Goal: Task Accomplishment & Management: Manage account settings

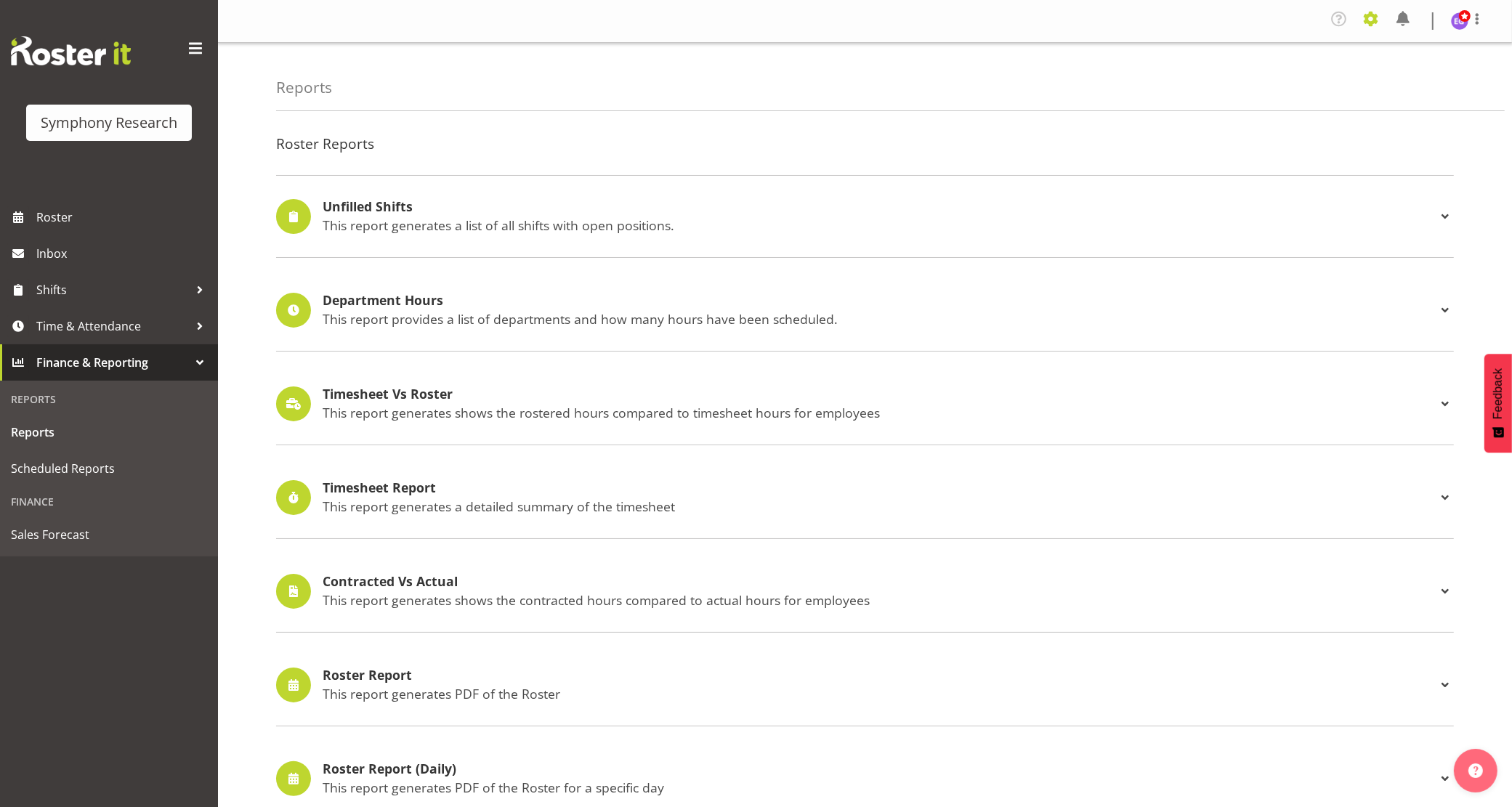
click at [1370, 13] on span at bounding box center [1370, 19] width 23 height 23
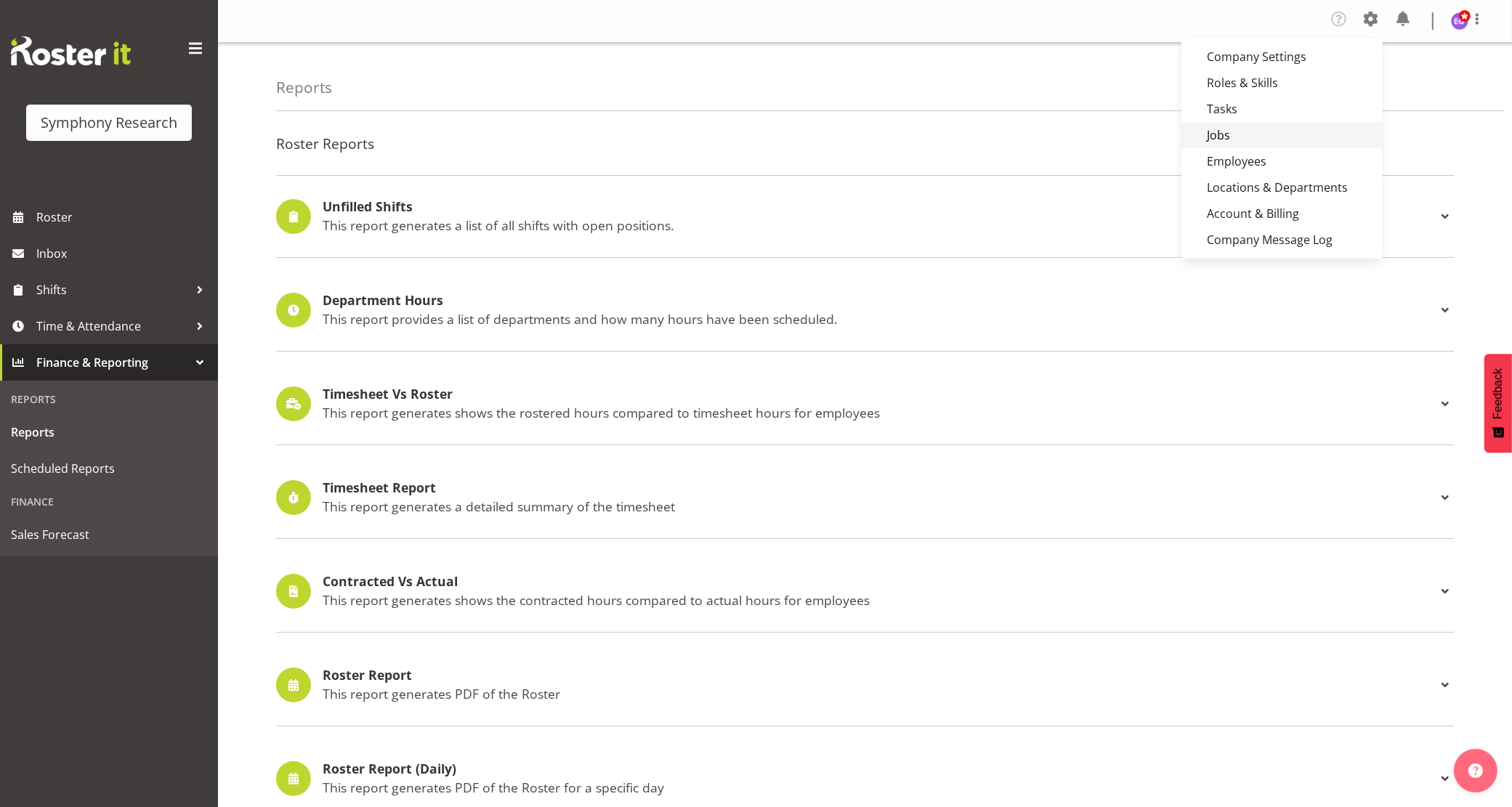
click at [1253, 133] on link "Jobs" at bounding box center [1282, 135] width 201 height 26
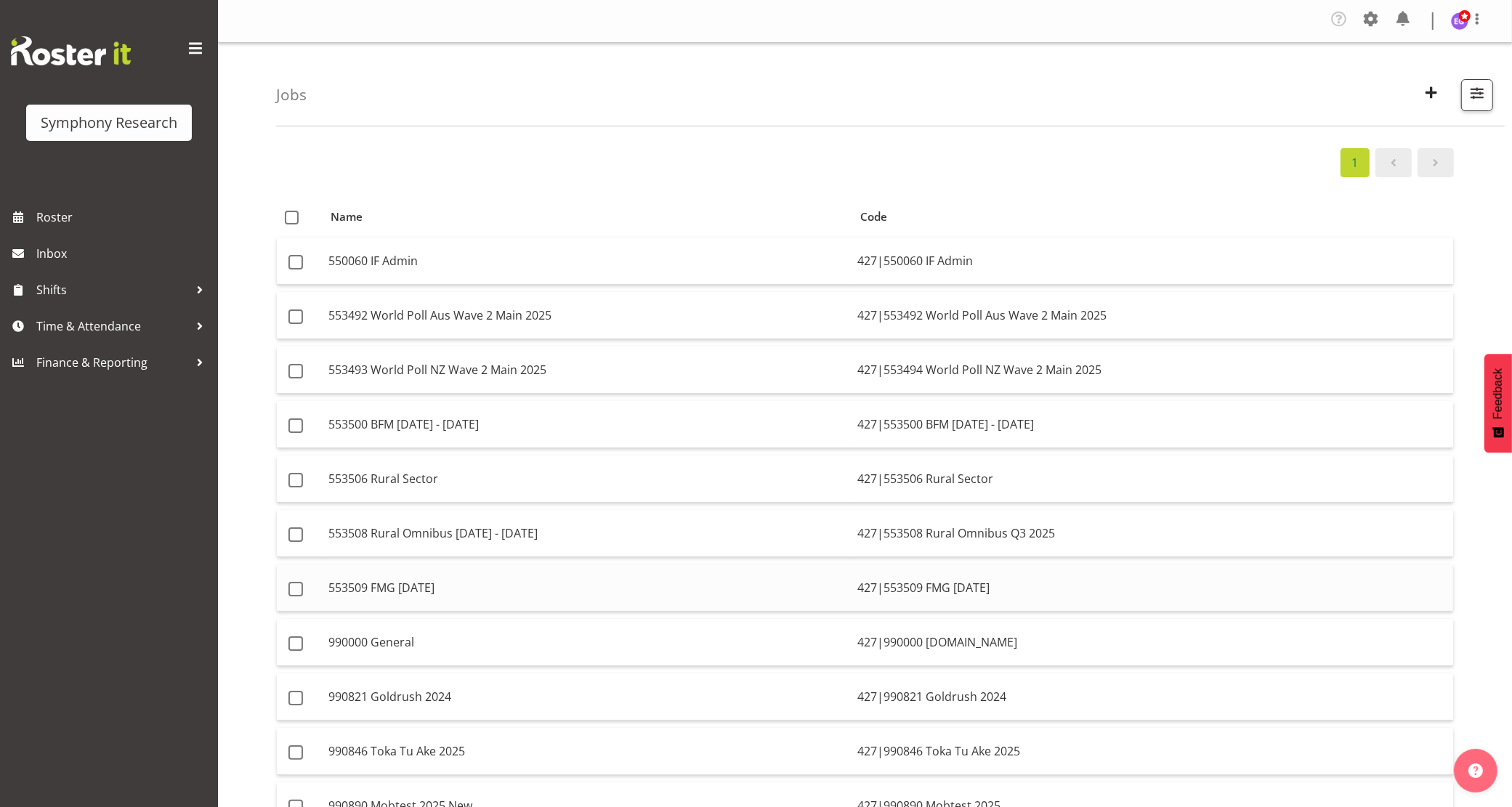
click at [485, 588] on td "553509 FMG [DATE]" at bounding box center [587, 587] width 529 height 47
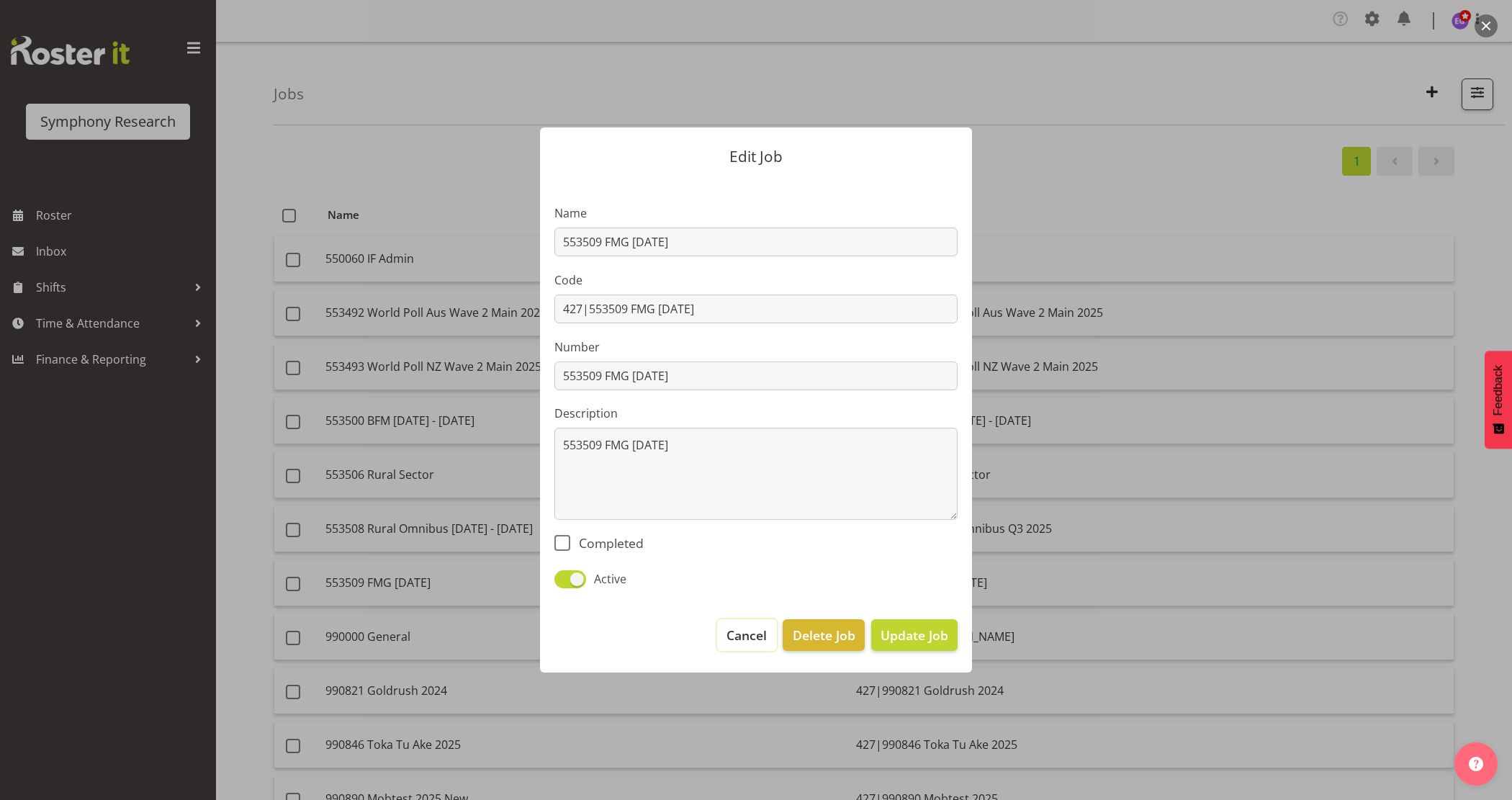
click at [743, 637] on span "Cancel" at bounding box center [746, 635] width 41 height 18
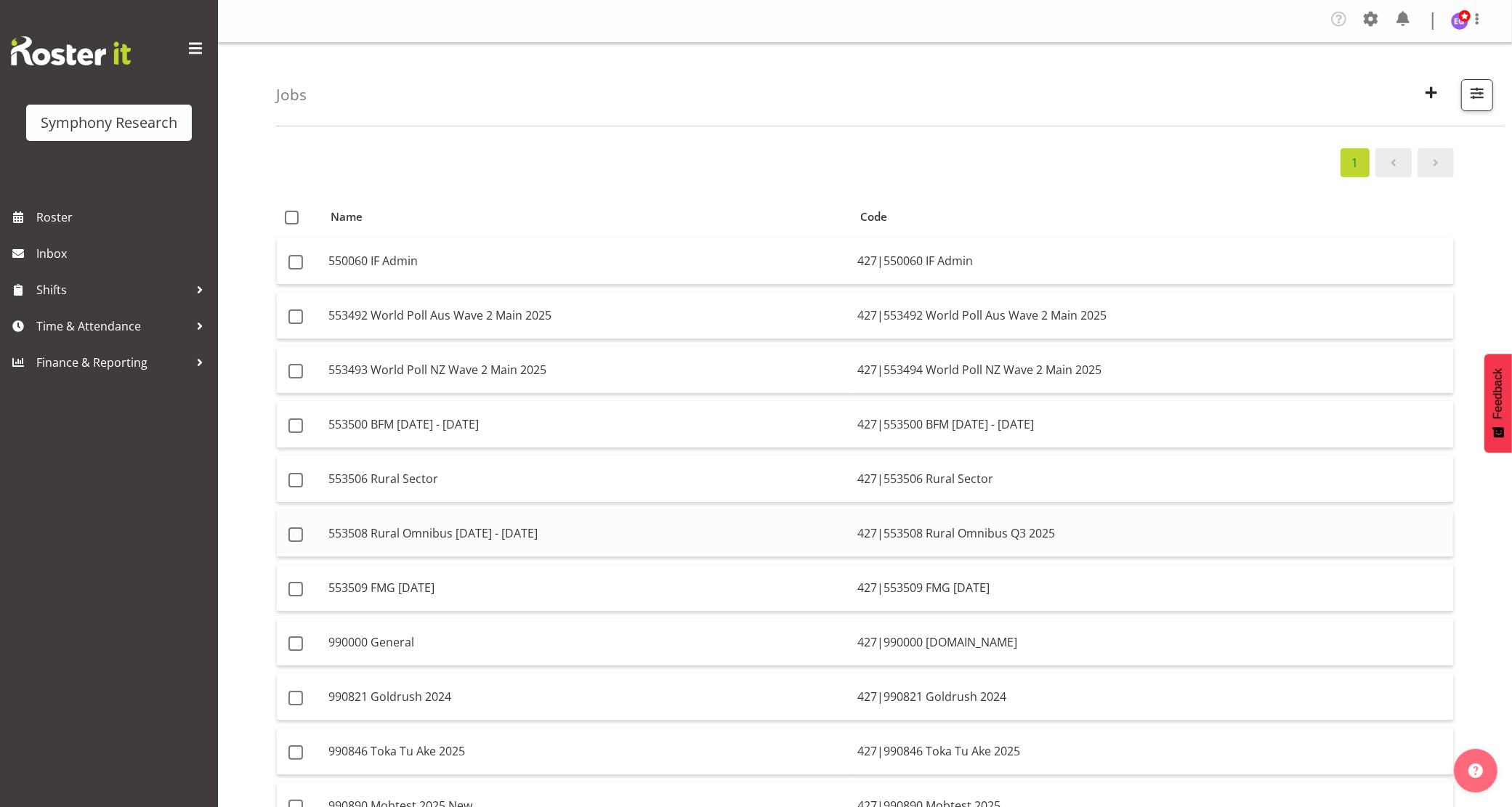
click at [534, 537] on td "553508 Rural Omnibus [DATE] - [DATE]" at bounding box center [587, 533] width 529 height 47
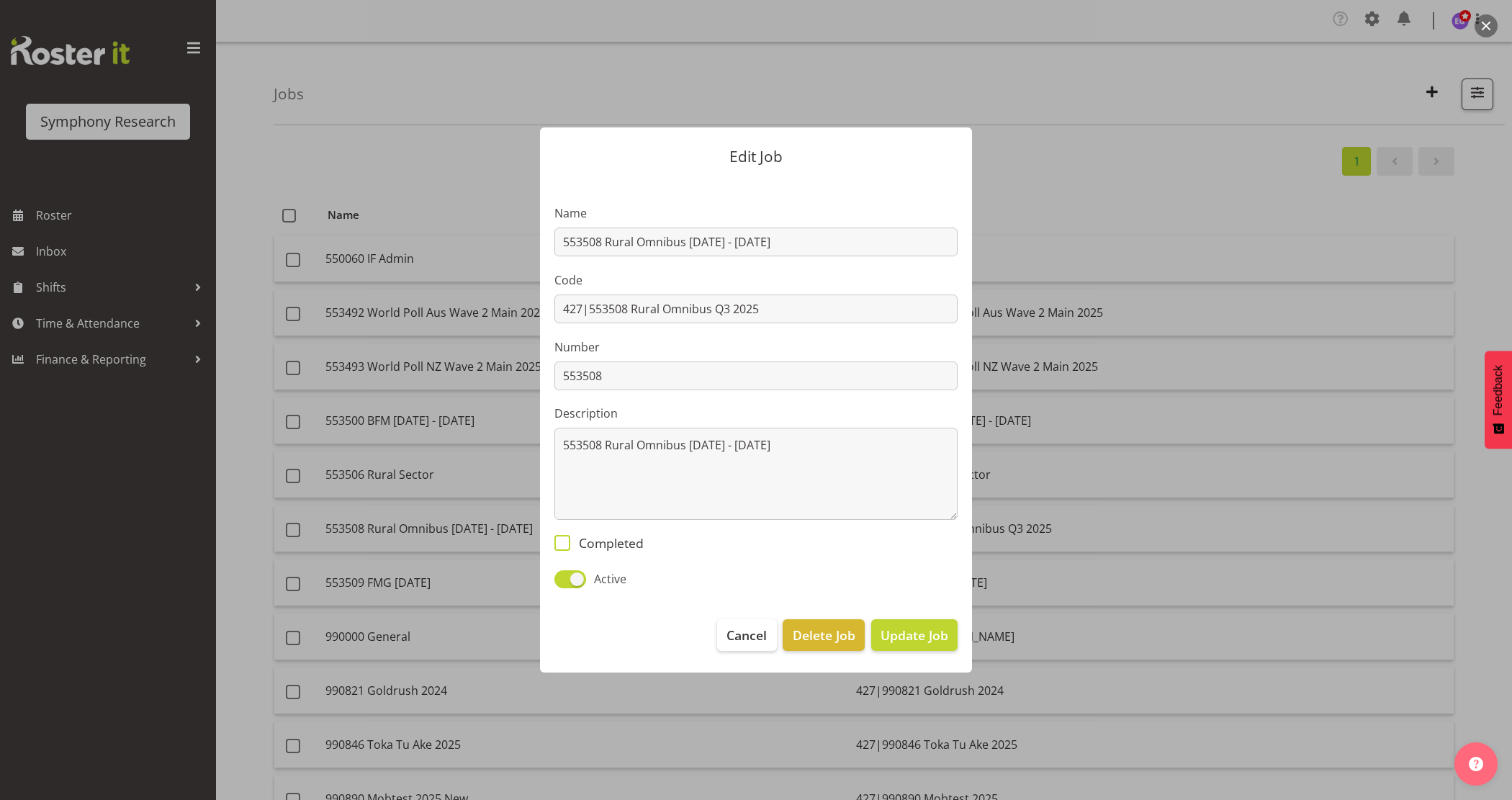
click at [581, 541] on span "Completed" at bounding box center [607, 542] width 73 height 16
click at [564, 541] on input "Completed" at bounding box center [559, 543] width 10 height 10
checkbox input "true"
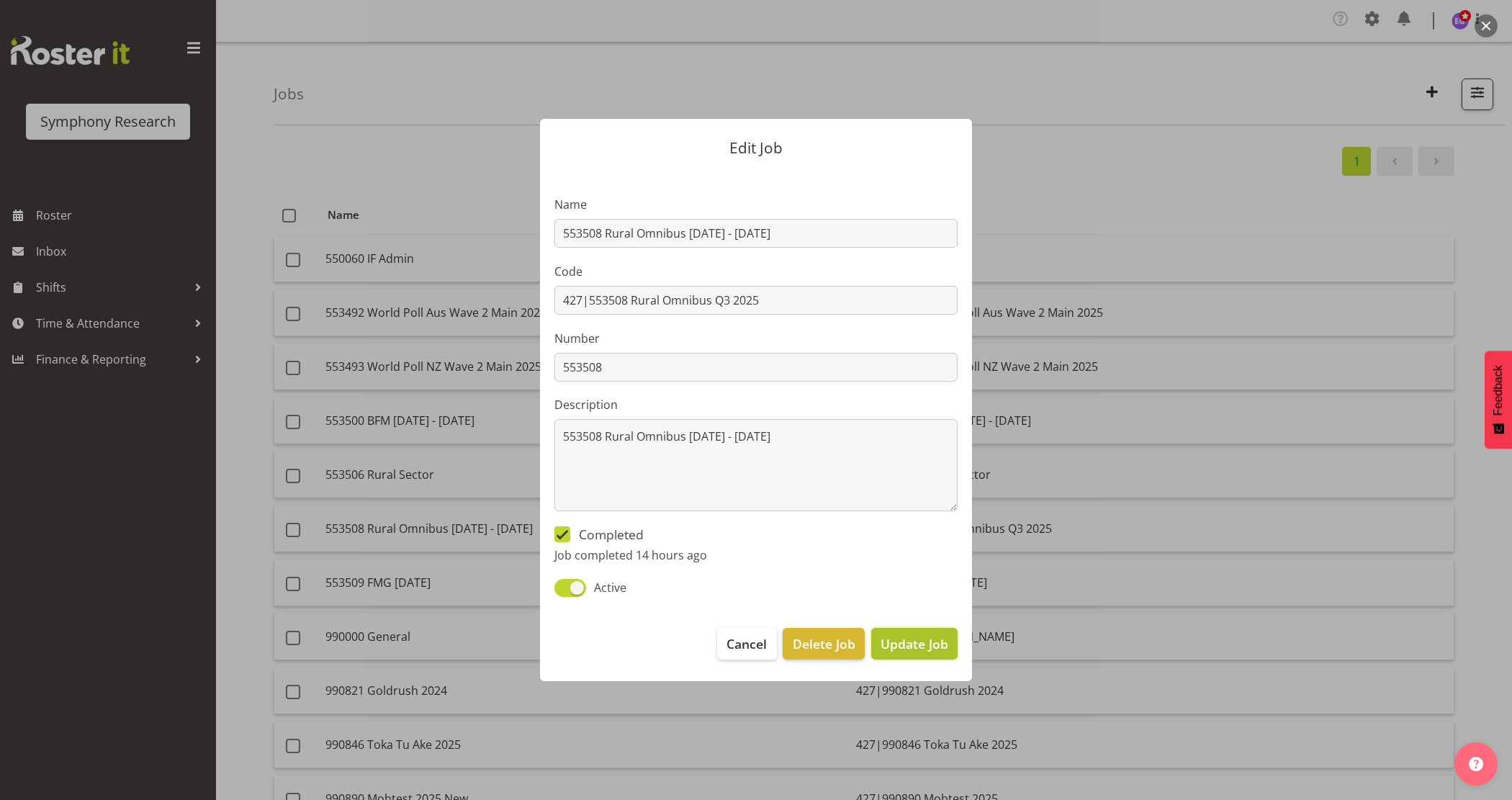
click at [930, 653] on span "Update Job" at bounding box center [915, 643] width 68 height 18
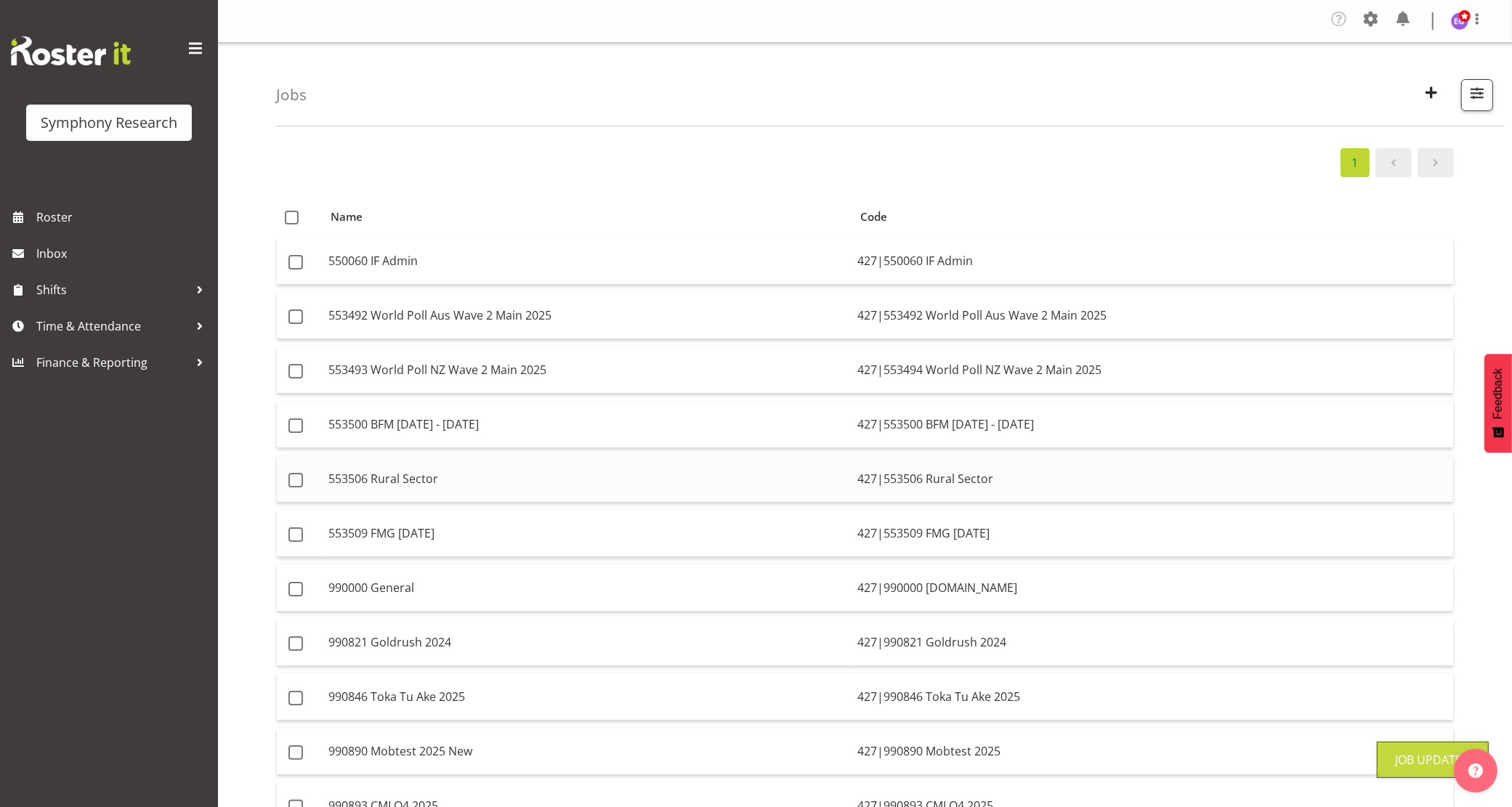
click at [891, 466] on td "427|553506 Rural Sector" at bounding box center [1152, 478] width 602 height 47
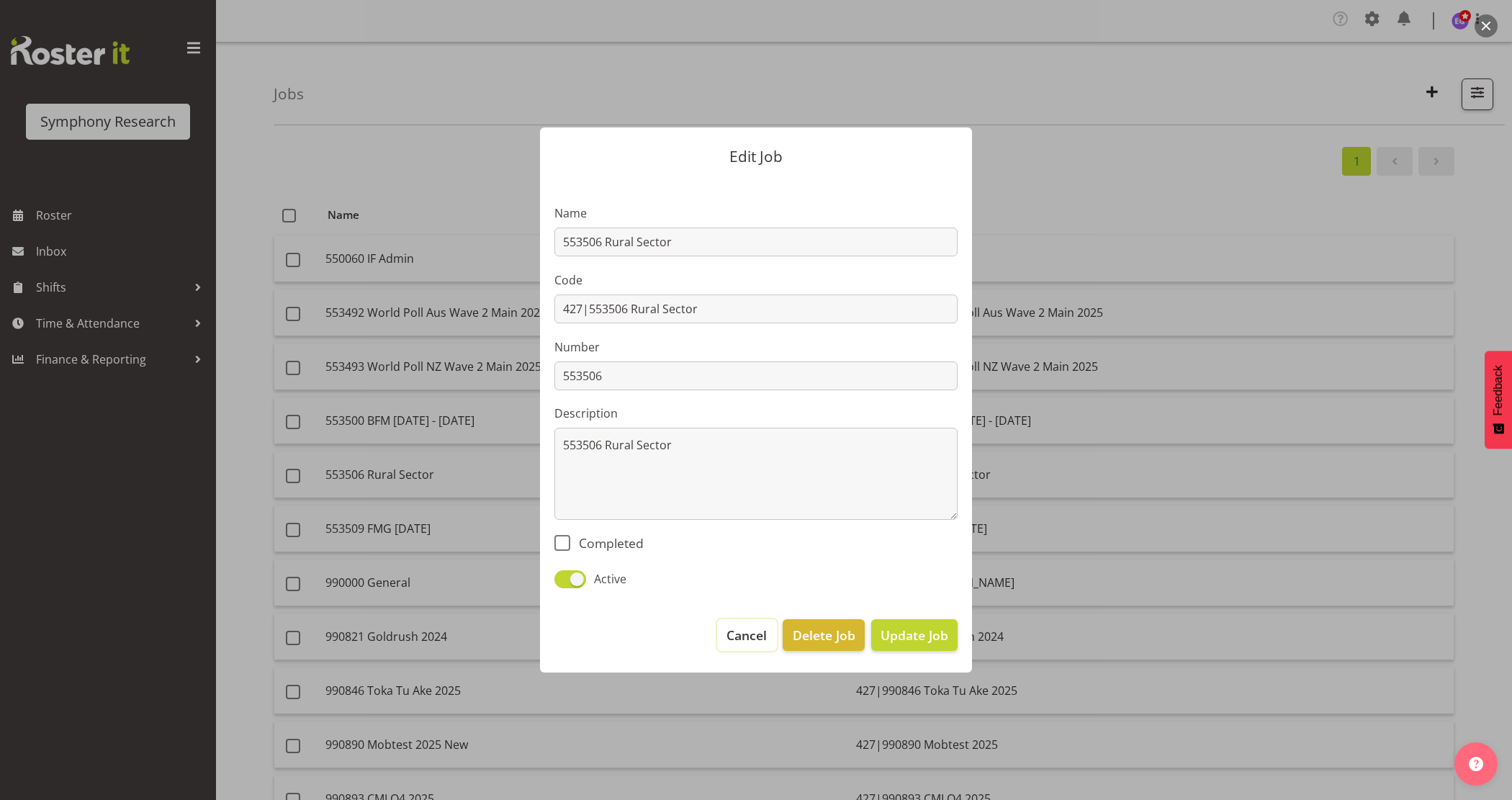
click at [757, 635] on span "Cancel" at bounding box center [746, 635] width 41 height 18
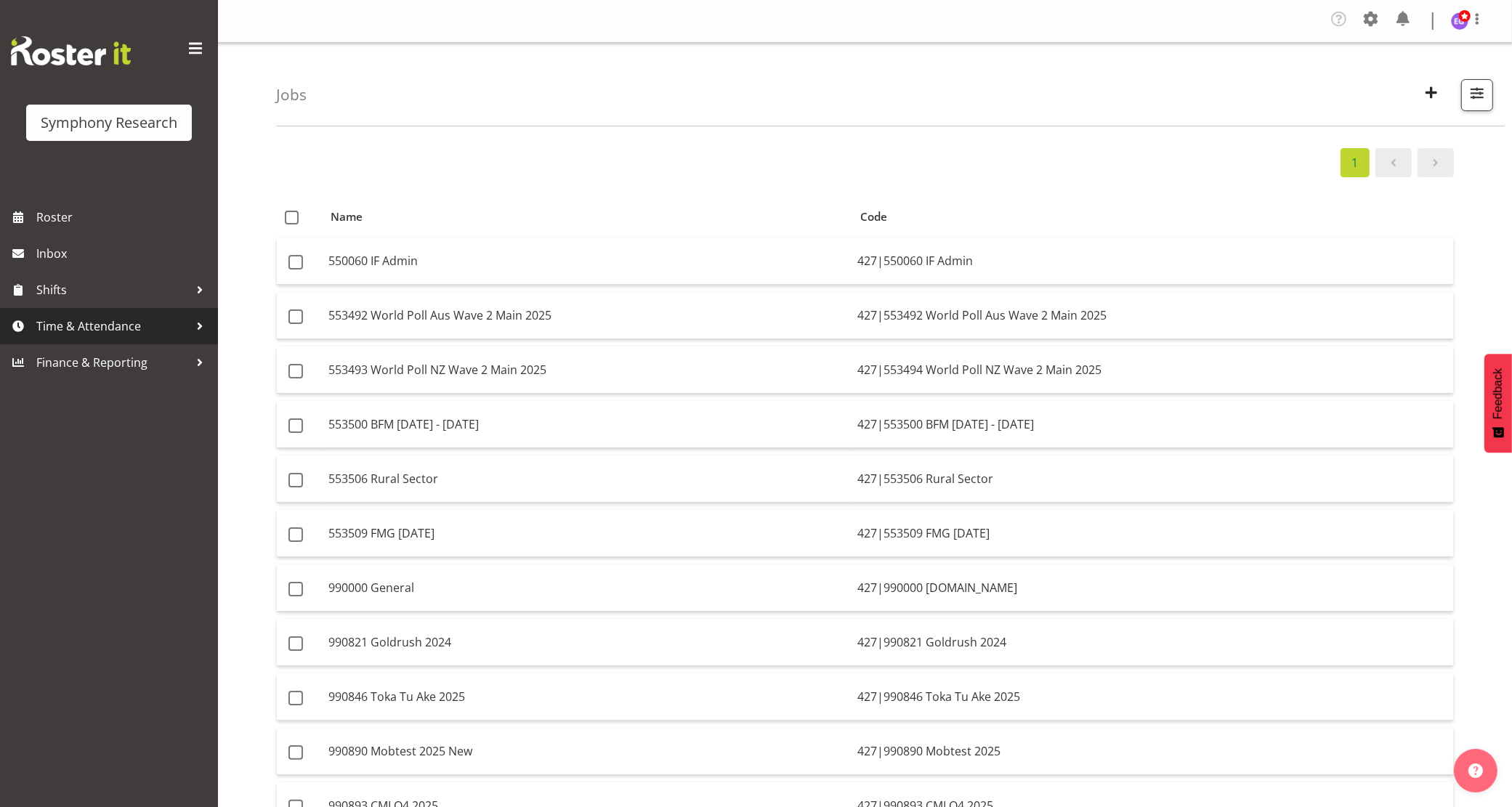
click at [63, 334] on span "Time & Attendance" at bounding box center [113, 326] width 153 height 22
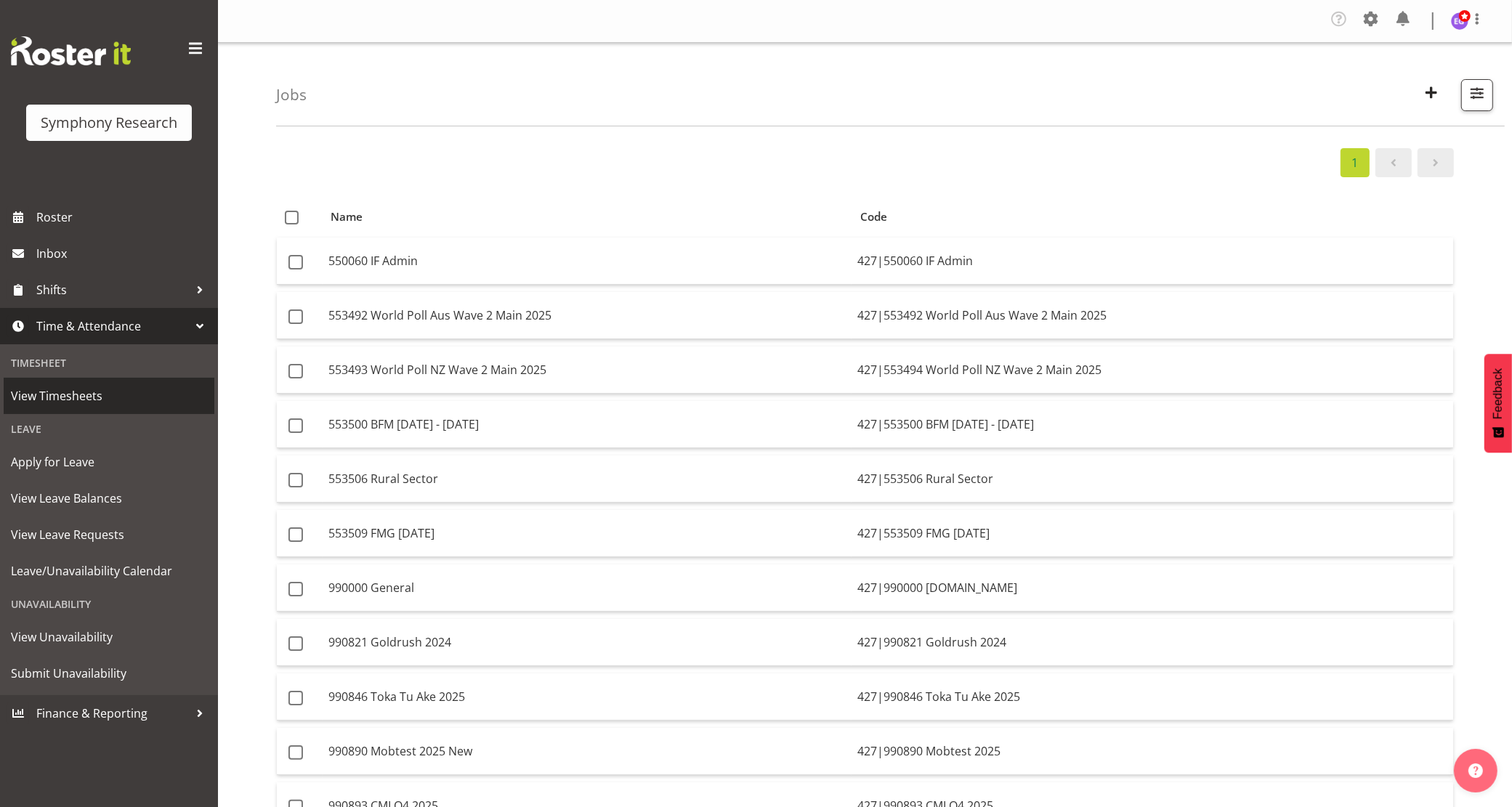
click at [95, 400] on span "View Timesheets" at bounding box center [109, 395] width 196 height 22
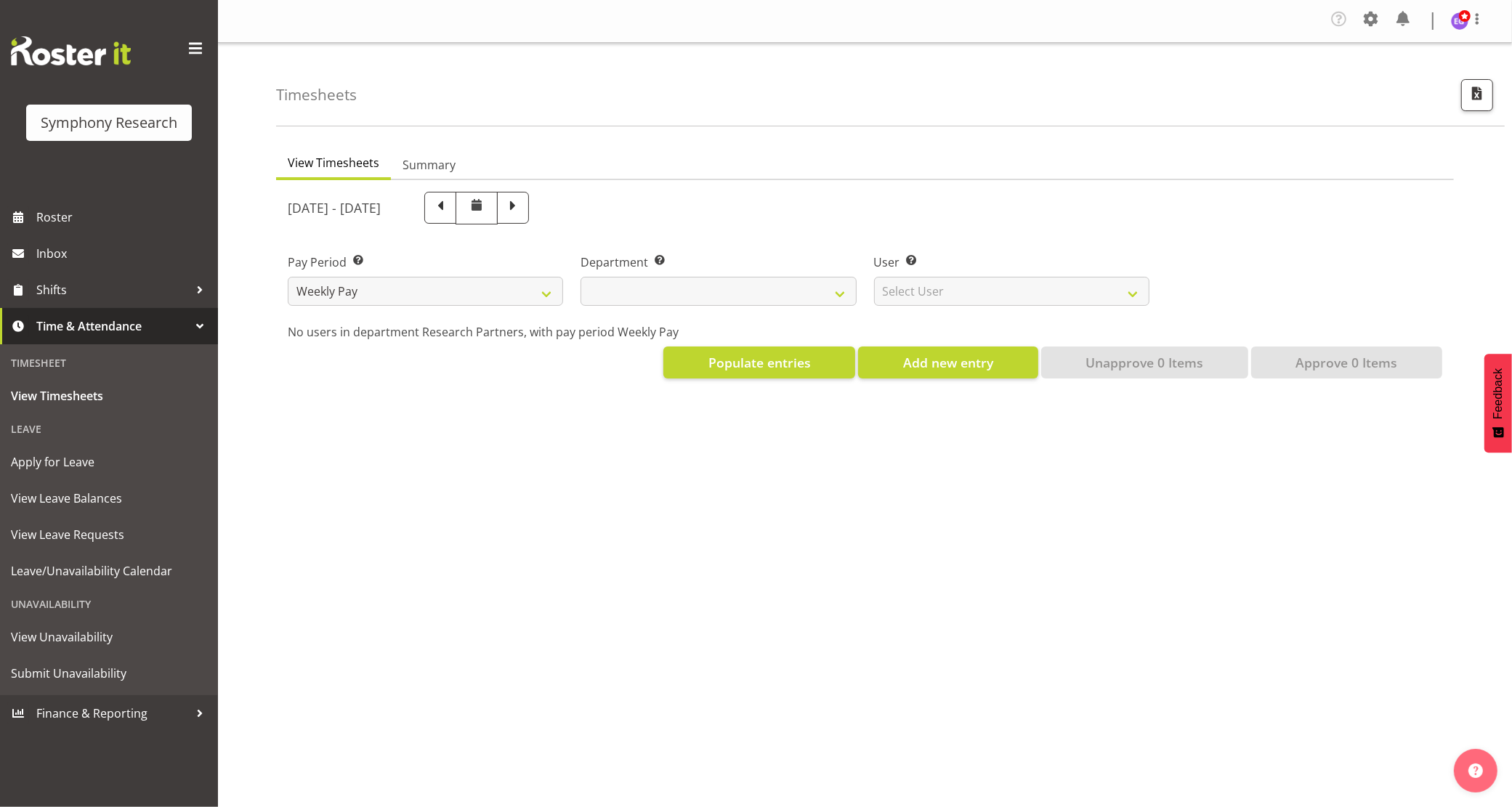
select select
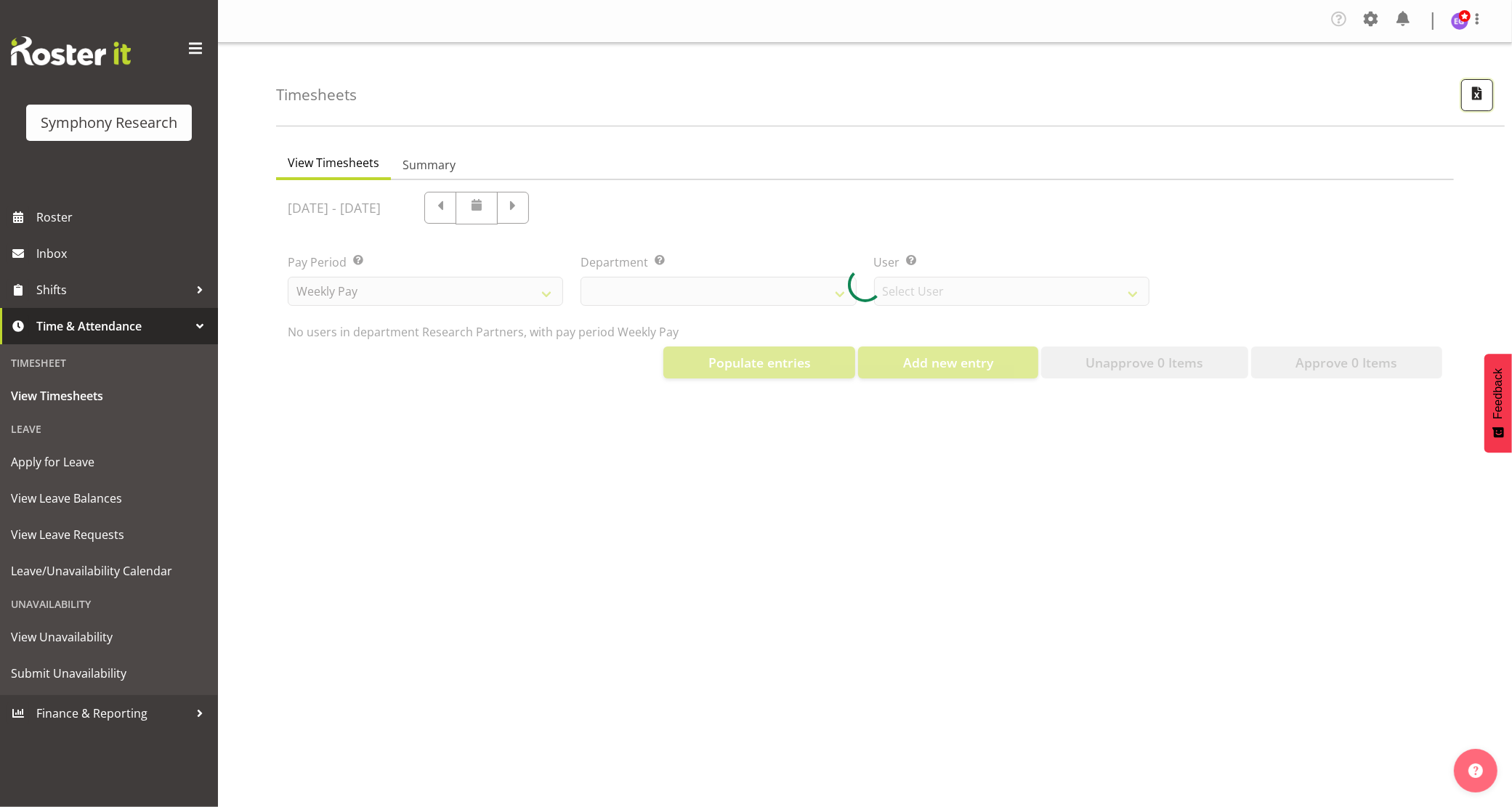
click at [1484, 92] on span "button" at bounding box center [1476, 92] width 19 height 19
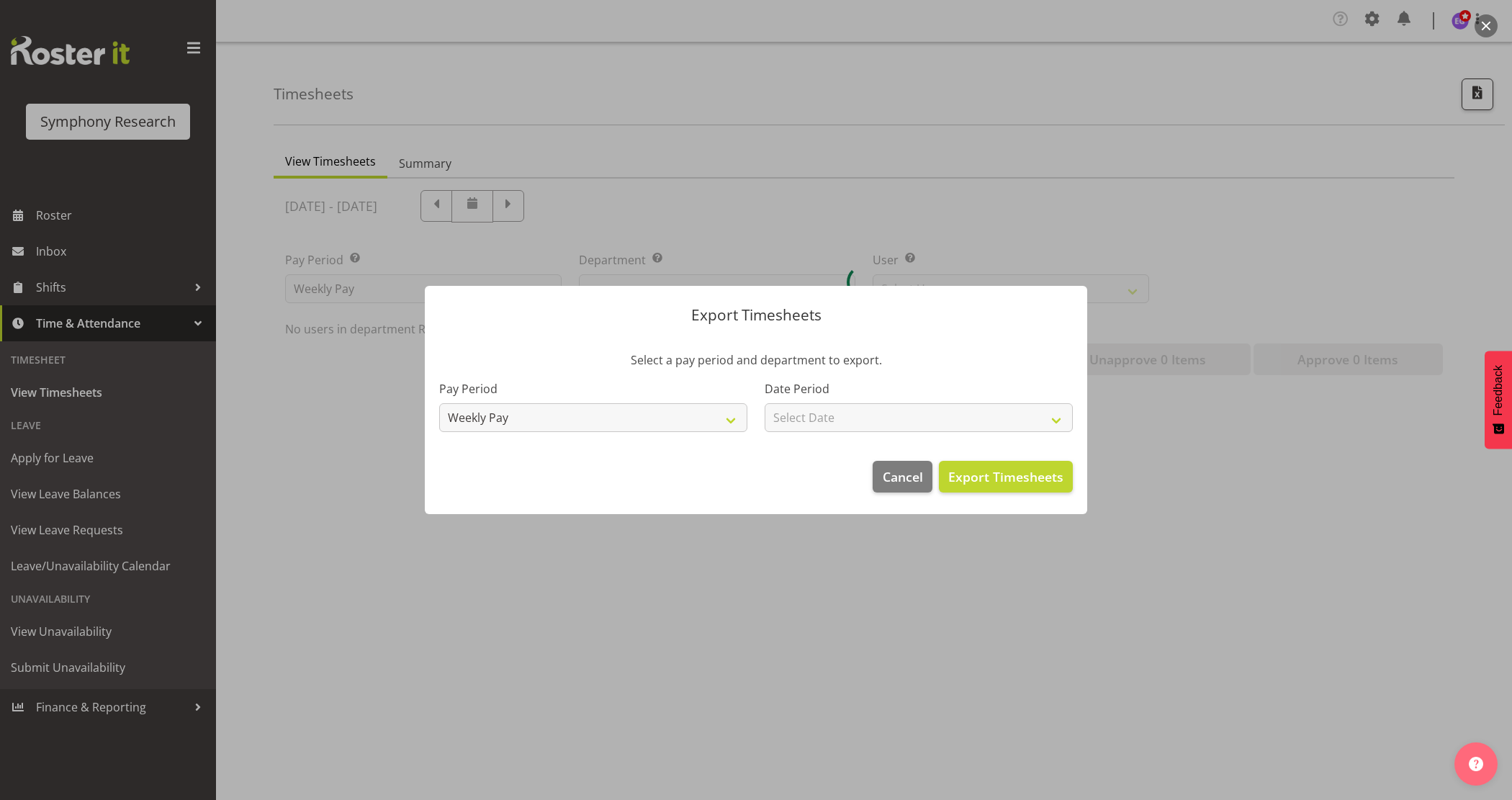
select select "10174"
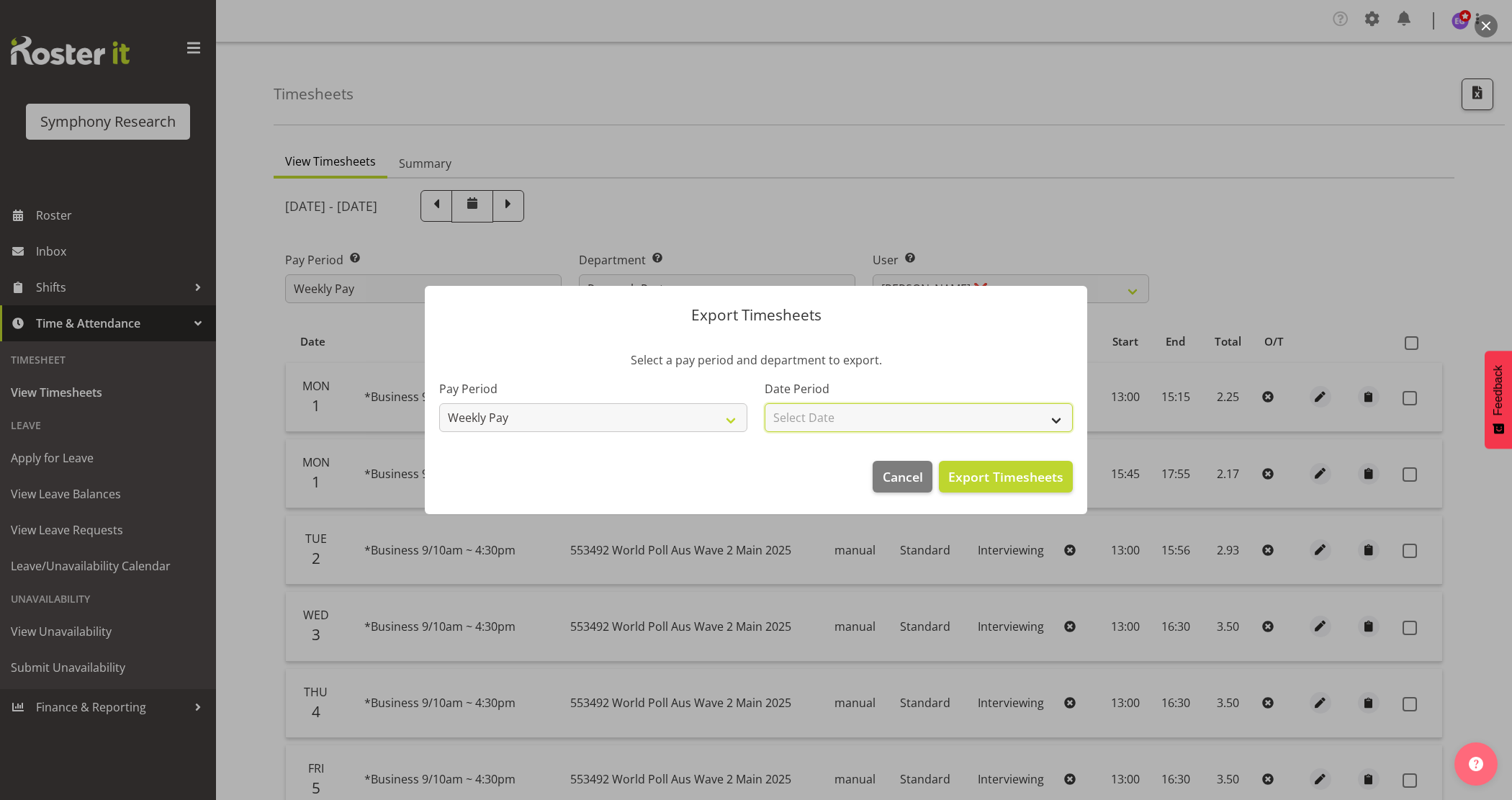
click at [1021, 421] on select "Select Date Week starting [DATE] Week starting [DATE] Week starting [DATE] Week…" at bounding box center [919, 417] width 308 height 29
select select "[DATE]"
click at [765, 403] on select "Select Date Week starting 08/09/2025 Week starting 01/09/2025 Week starting 25/…" at bounding box center [919, 417] width 308 height 29
click at [991, 473] on span "Export Timesheets" at bounding box center [1006, 476] width 115 height 18
click at [890, 473] on span "Cancel" at bounding box center [903, 476] width 41 height 18
